Goal: Transaction & Acquisition: Purchase product/service

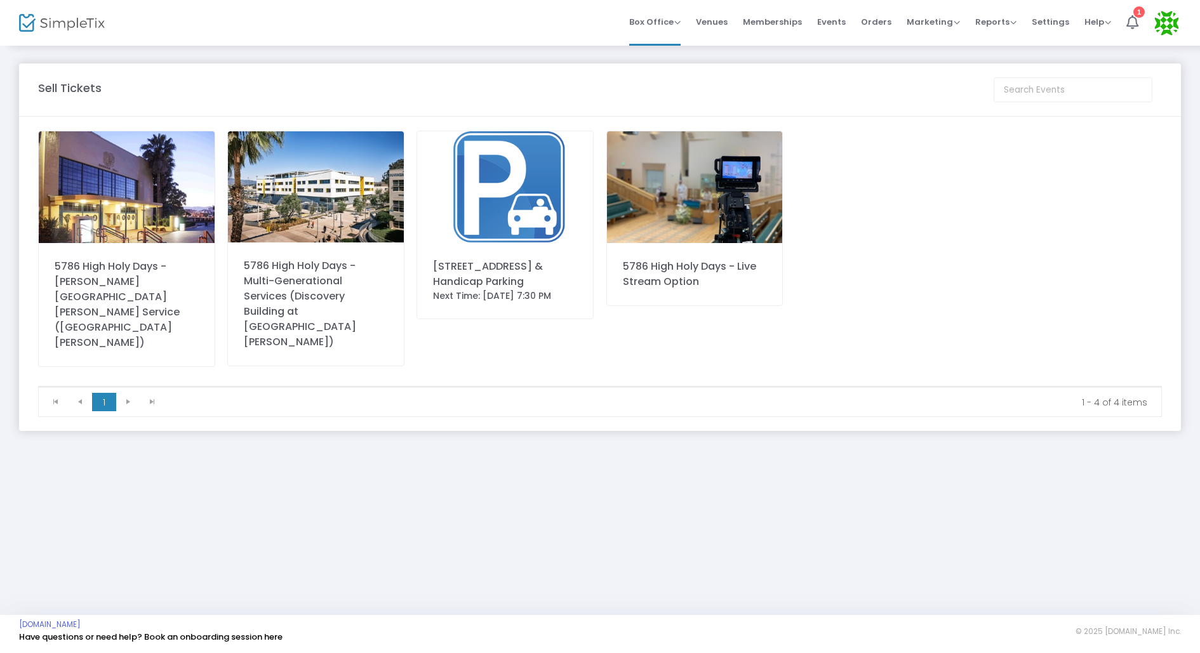
click at [516, 180] on img at bounding box center [505, 187] width 176 height 112
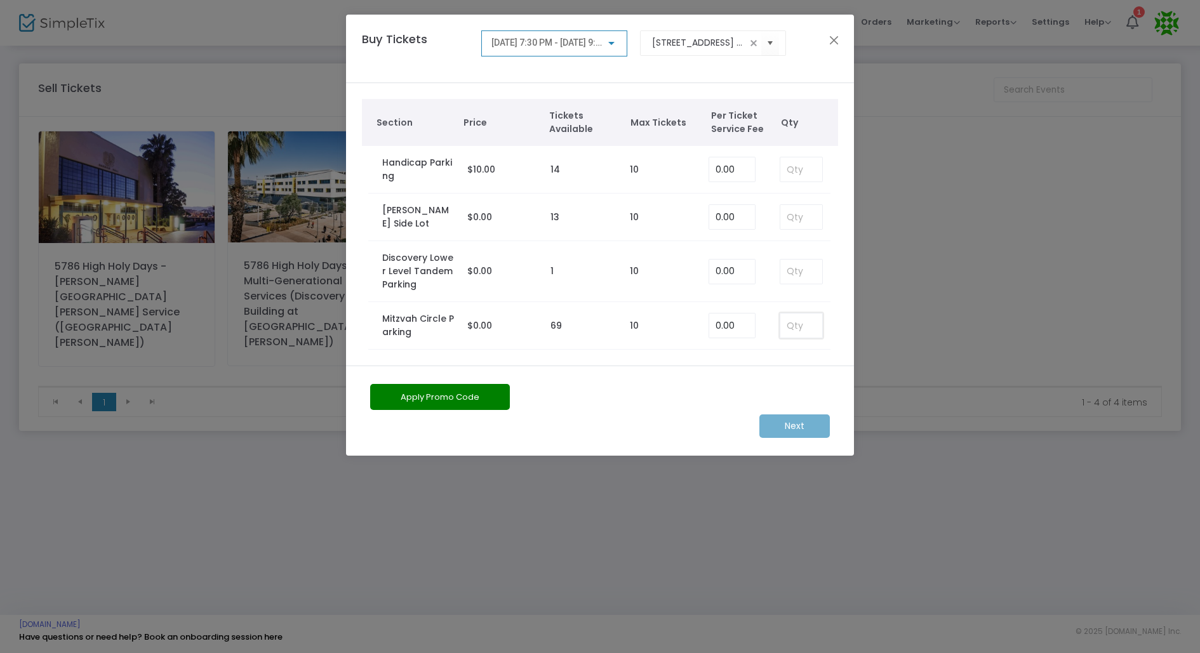
click at [792, 322] on input at bounding box center [801, 326] width 42 height 24
type input "1"
click at [602, 48] on span "[DATE] 7:30 PM - [DATE] 9:30 PM" at bounding box center [556, 42] width 130 height 10
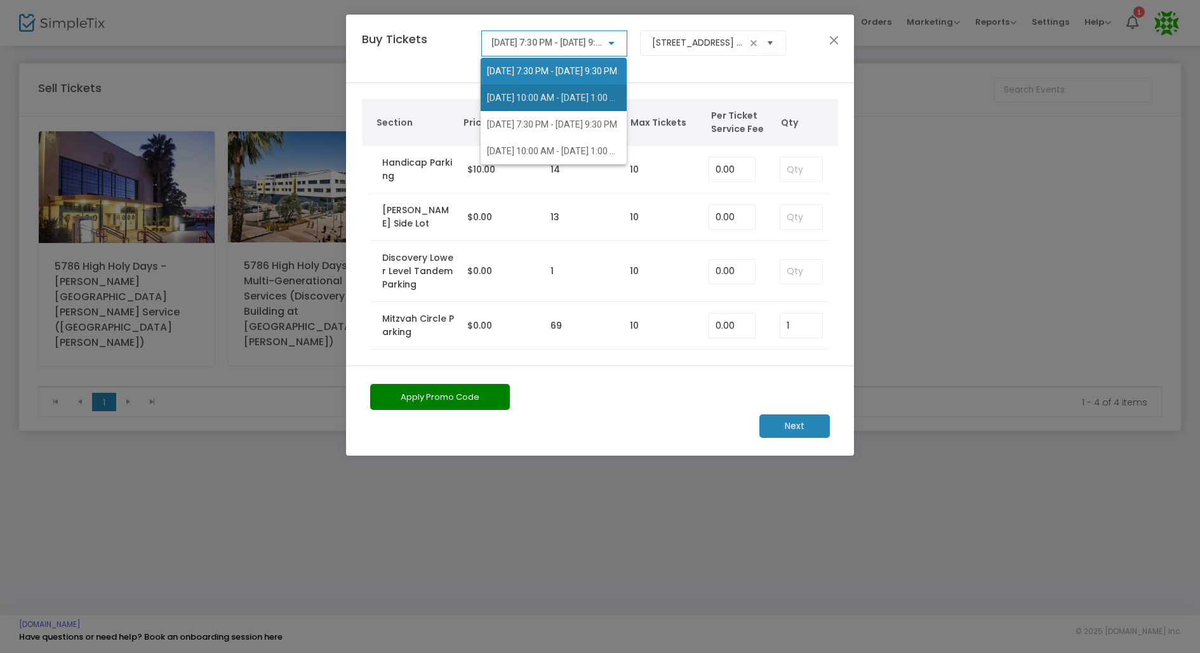
click at [570, 96] on span "[DATE] 10:00 AM - [DATE] 1:00 PM" at bounding box center [555, 98] width 136 height 10
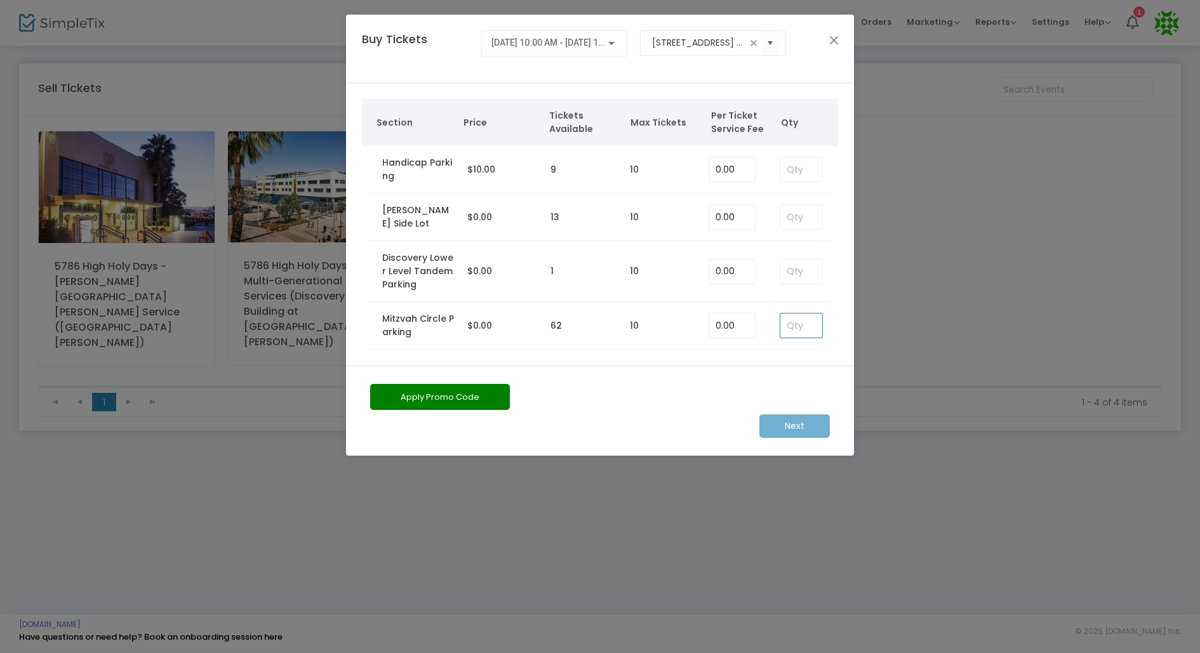
click at [797, 329] on input at bounding box center [801, 326] width 42 height 24
type input "1"
click at [587, 46] on span "9/23/2025 @ 10:00 AM - 9/23/2025 @ 1:00 PM" at bounding box center [558, 42] width 135 height 10
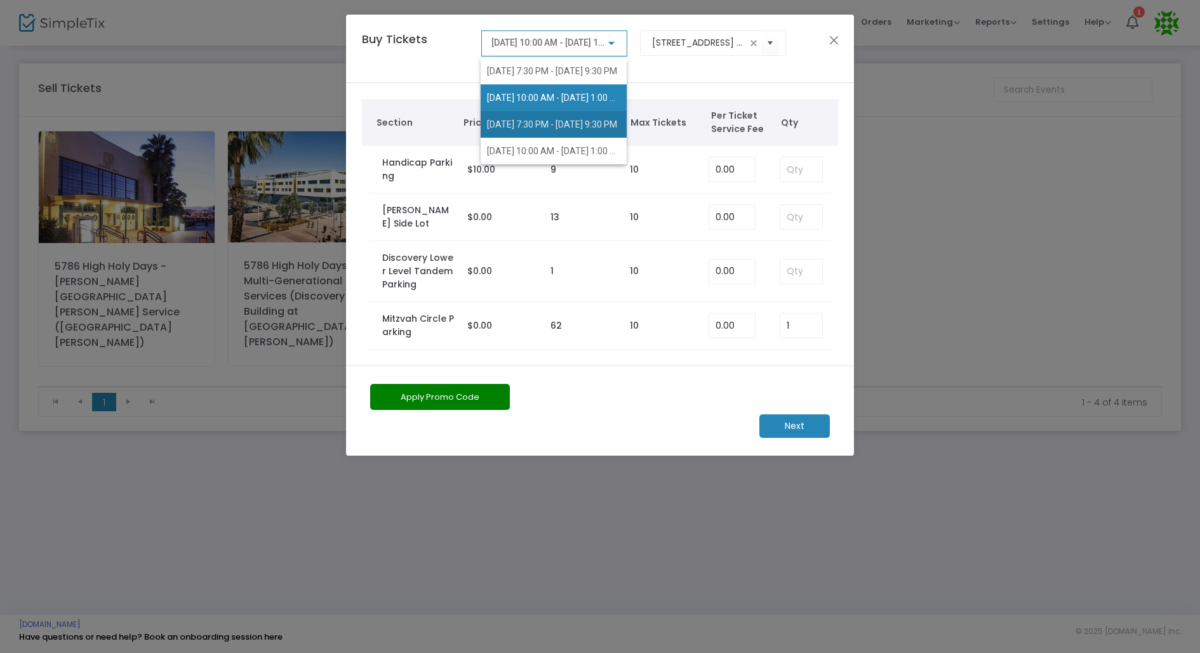
click at [579, 123] on span "10/1/2025 @ 7:30 PM - 10/1/2025 @ 9:30 PM" at bounding box center [552, 124] width 130 height 10
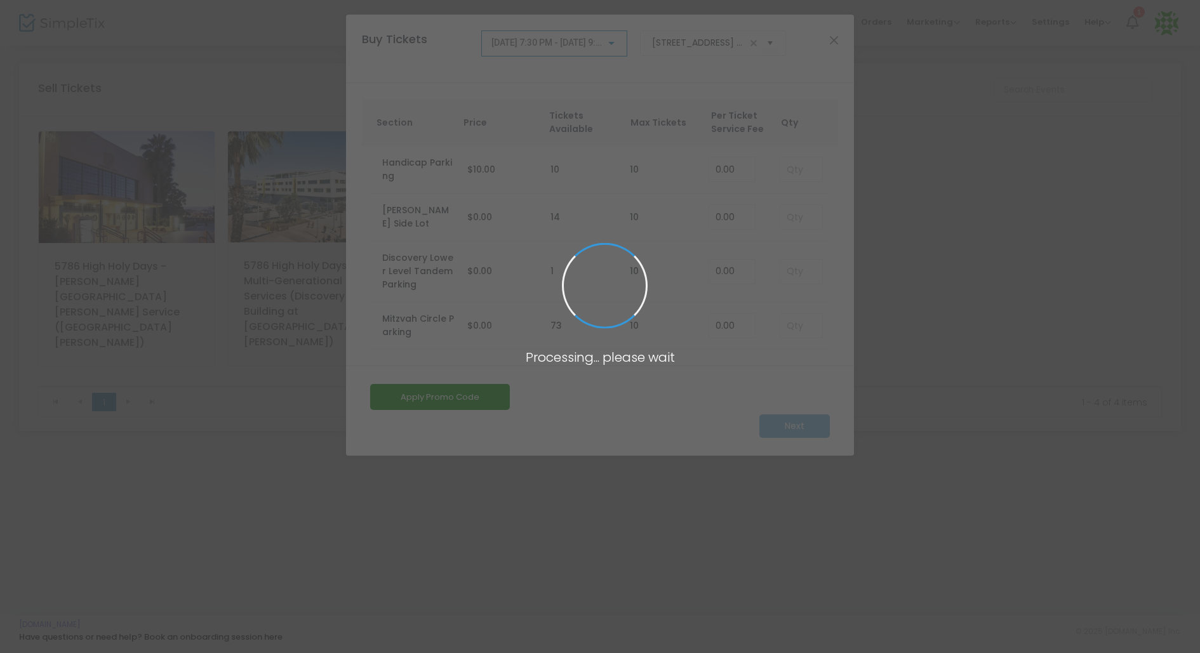
click at [795, 331] on body "Processing... please wait Box Office Sell Tickets Bookings Sell Season Pass Ven…" at bounding box center [600, 326] width 1200 height 653
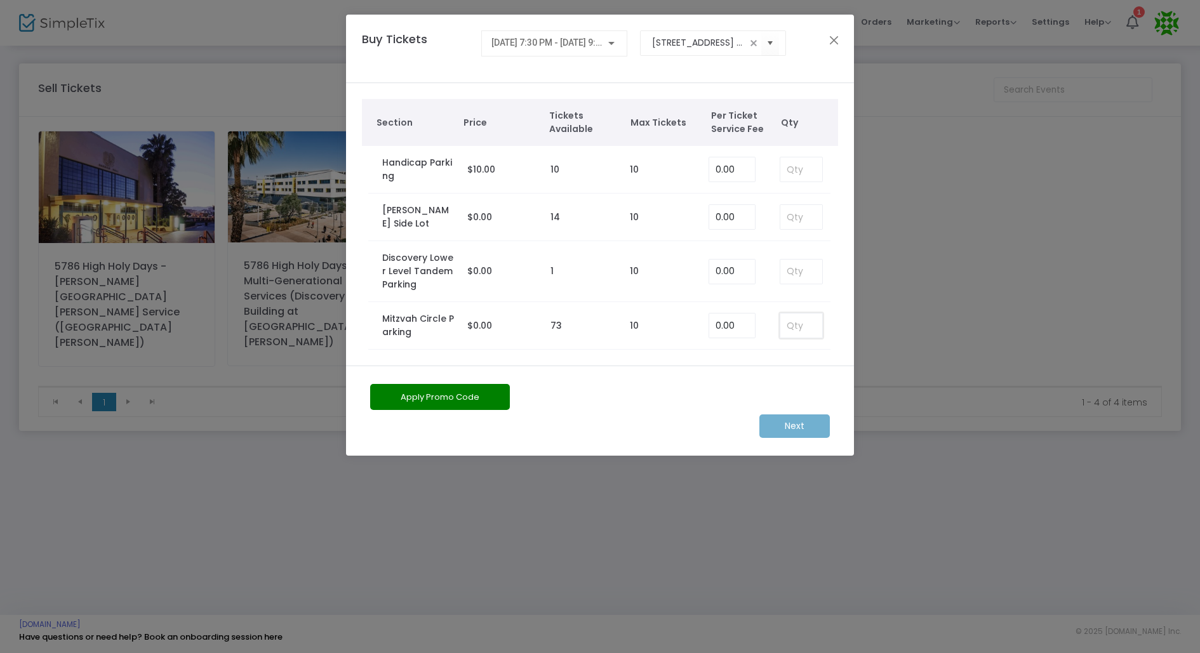
click at [800, 322] on input at bounding box center [801, 326] width 42 height 24
type input "1"
click at [554, 42] on span "10/1/2025 @ 7:30 PM - 10/1/2025 @ 9:30 PM" at bounding box center [556, 42] width 130 height 10
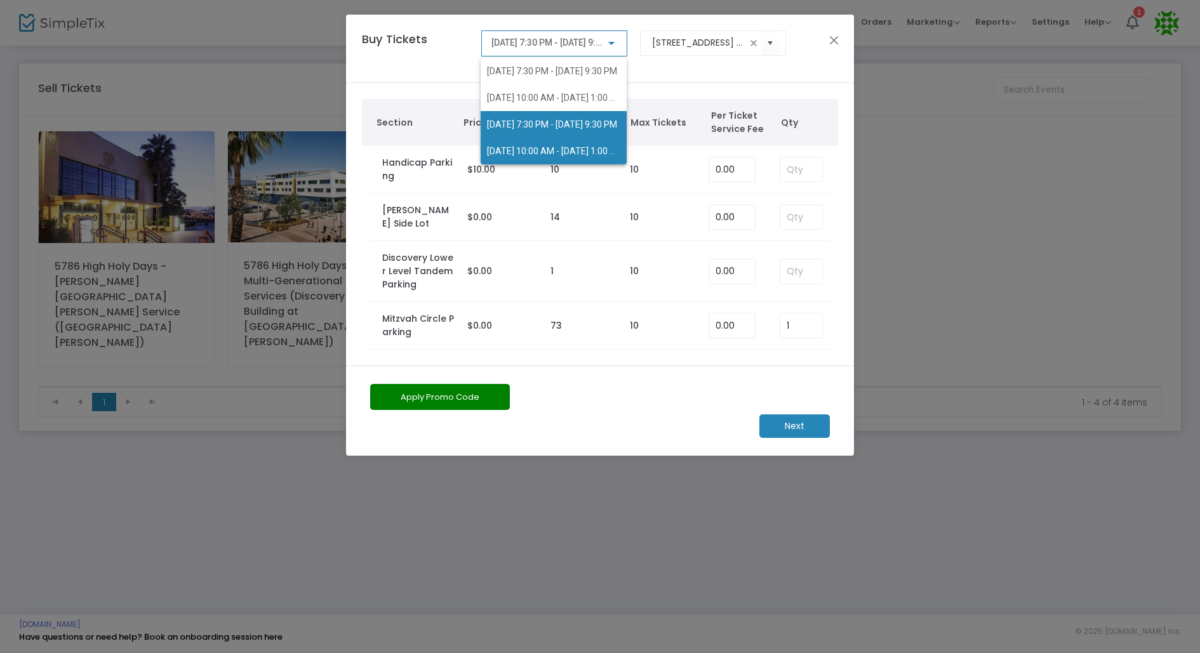
click at [562, 154] on span "10/2/2025 @ 10:00 AM - 10/2/2025 @ 1:00 PM" at bounding box center [555, 151] width 136 height 10
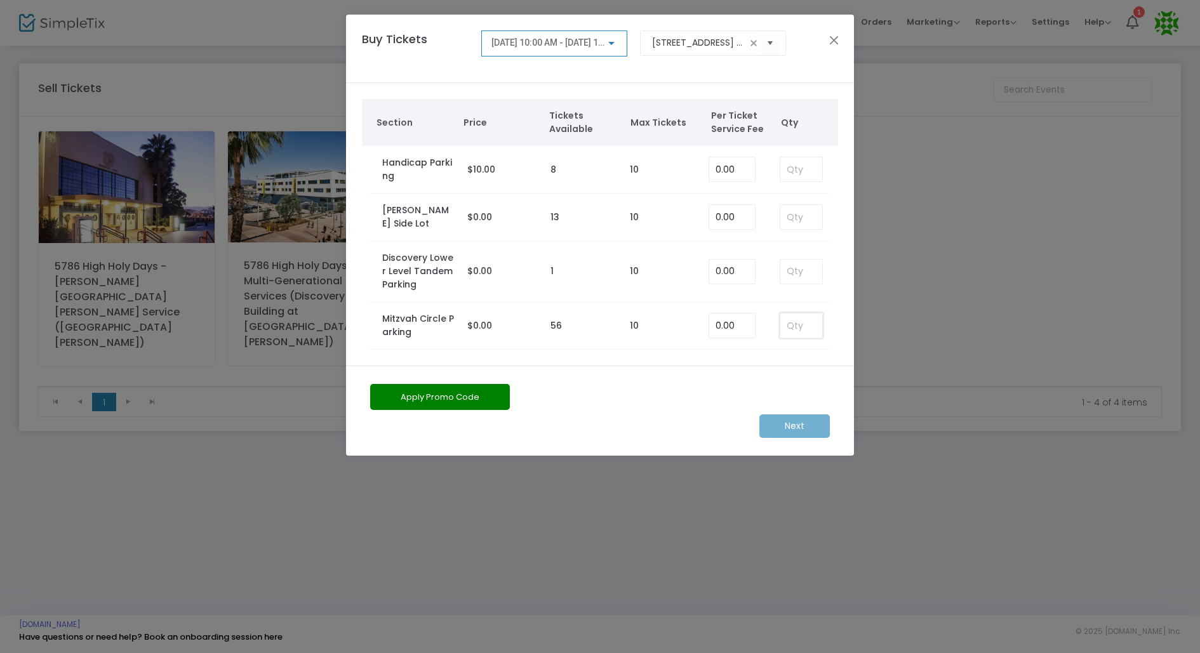
click at [802, 322] on input at bounding box center [801, 326] width 42 height 24
type input "1"
click at [802, 423] on m-button "Next" at bounding box center [794, 426] width 70 height 23
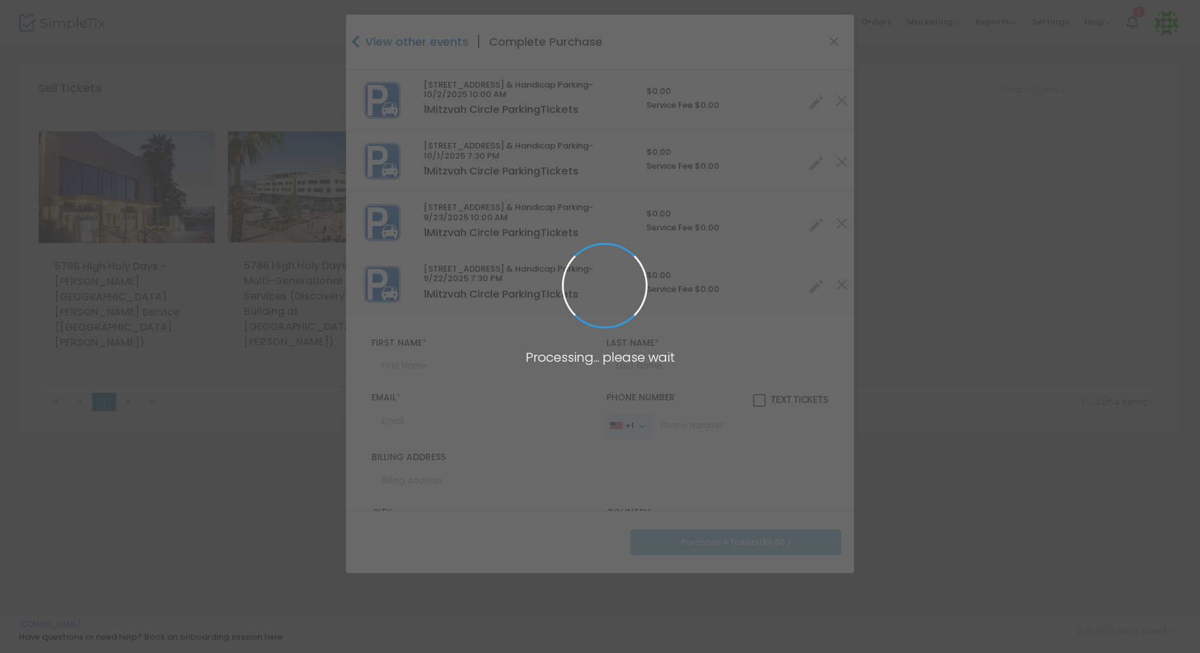
type input "United States"
type input "California"
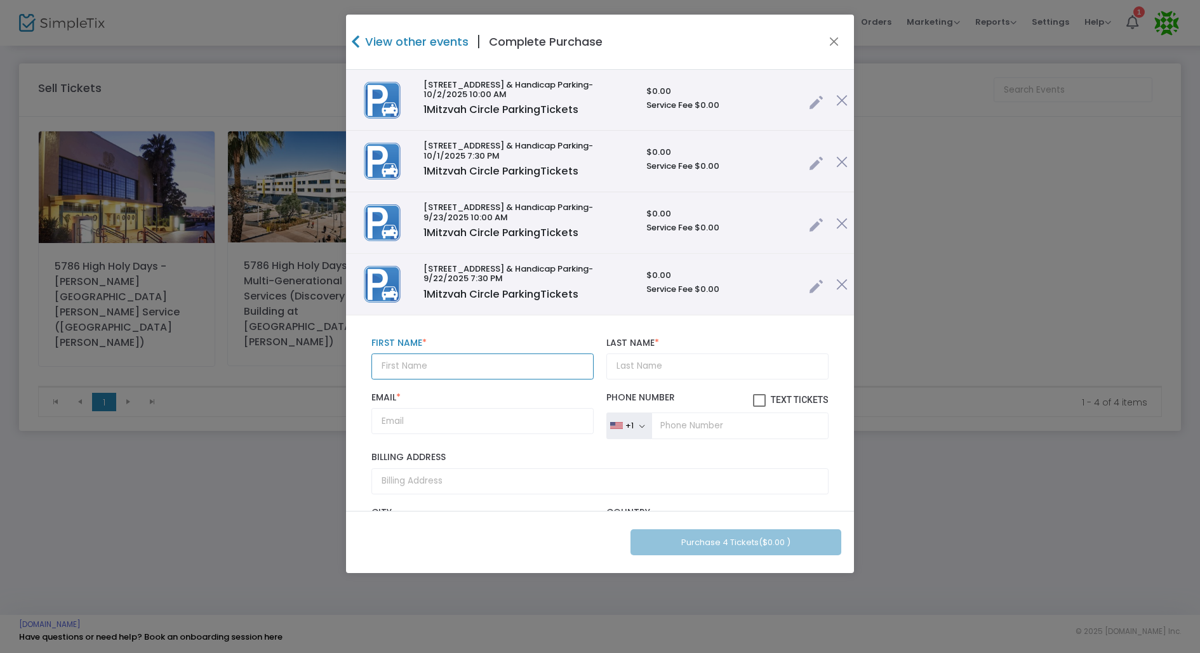
click at [503, 368] on input "text" at bounding box center [482, 367] width 222 height 26
type input "ProAngle"
type input "#1"
click at [449, 422] on input "Email *" at bounding box center [482, 421] width 222 height 26
paste input "loni@pmbllc.com"
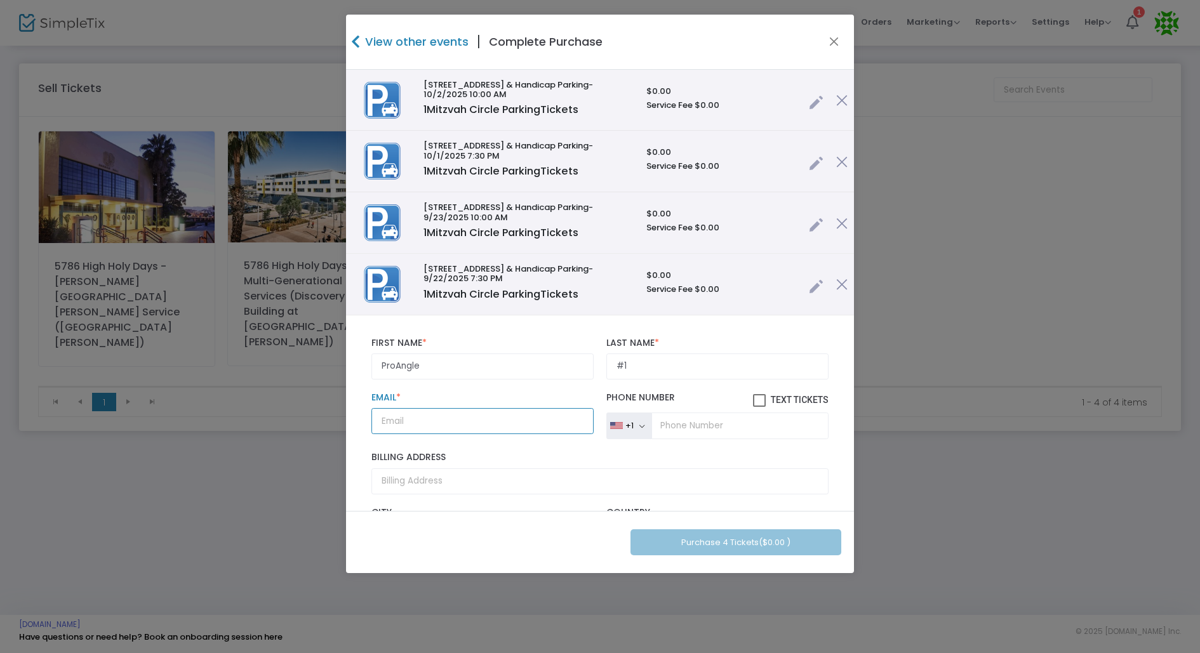
type input "loni@pmbllc.com"
paste input "srangel@proanglemedia.com"
type input "srangel@proanglemedia.com"
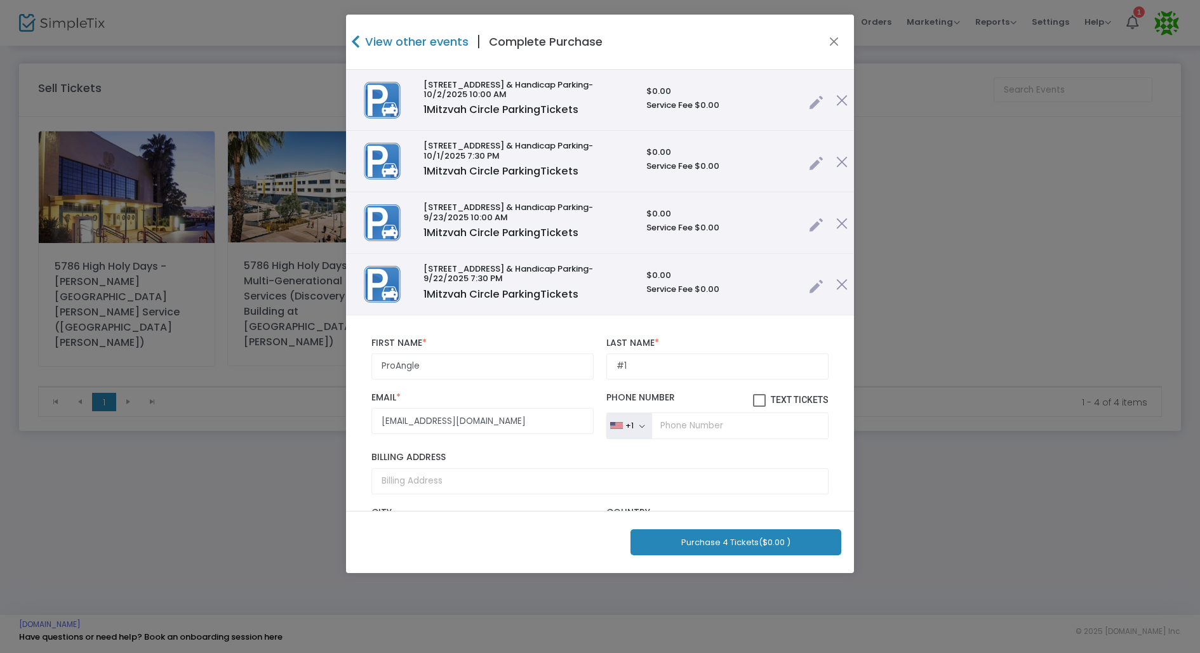
click at [728, 543] on button "Purchase 4 Tickets ($0.00 )" at bounding box center [735, 542] width 211 height 26
